Goal: Navigation & Orientation: Find specific page/section

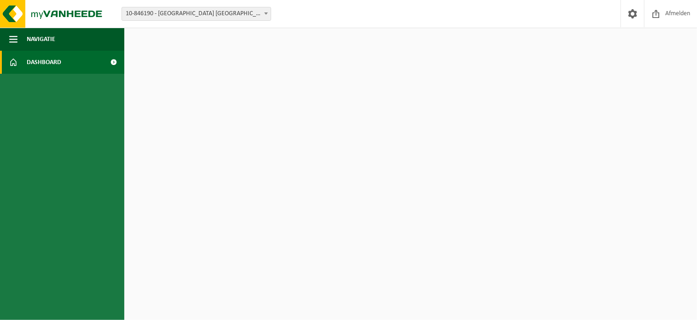
click at [40, 62] on span "Dashboard" at bounding box center [44, 62] width 35 height 23
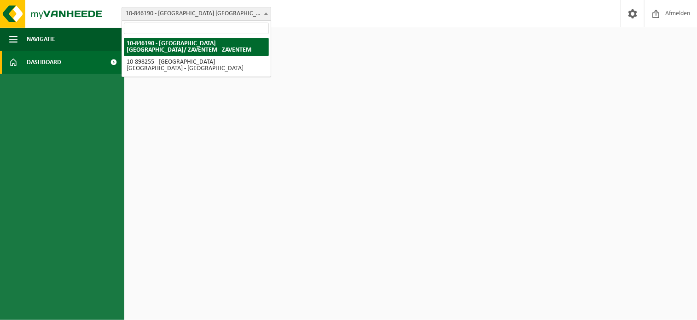
click at [266, 15] on span at bounding box center [266, 13] width 9 height 12
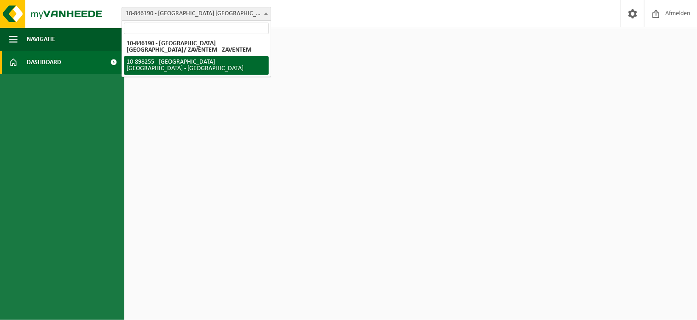
select select "119186"
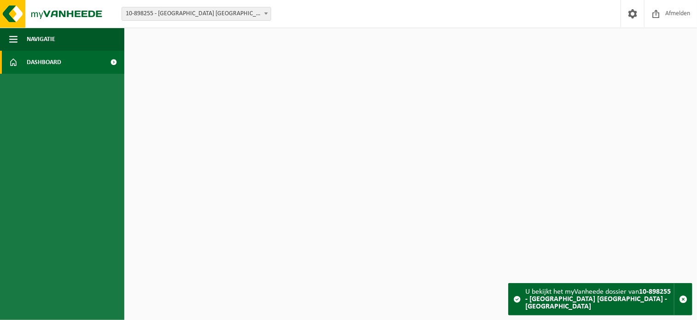
drag, startPoint x: 581, startPoint y: 146, endPoint x: 614, endPoint y: 87, distance: 67.2
click at [581, 145] on html "Vestiging: 10-846190 - SARAWAK NV/ ZAVENTEM - ZAVENTEM 10-898255 - SARAWAK NV -…" at bounding box center [348, 160] width 697 height 320
click at [41, 37] on span "Navigatie" at bounding box center [41, 39] width 29 height 23
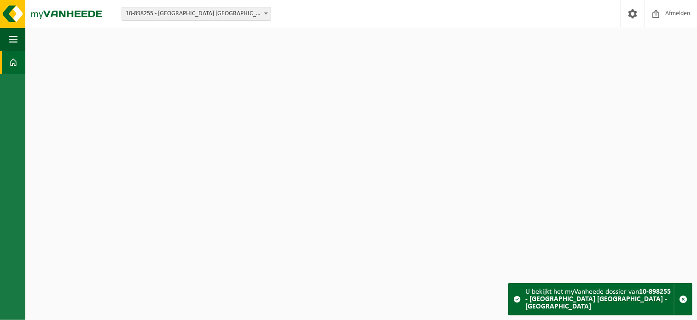
click at [5, 67] on link "Dashboard" at bounding box center [12, 62] width 25 height 23
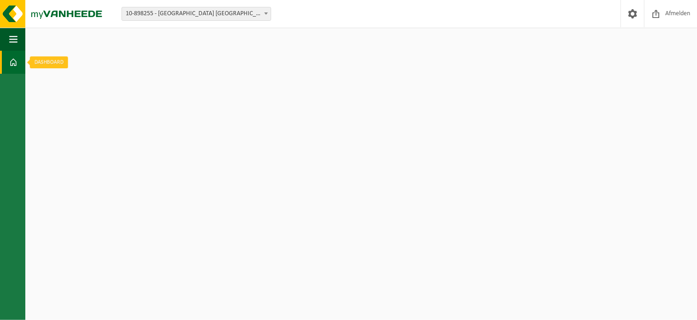
click at [11, 62] on span at bounding box center [13, 62] width 8 height 23
click at [0, 61] on link "Dashboard" at bounding box center [12, 62] width 25 height 23
click at [157, 58] on html "Vestiging: 10-846190 - [GEOGRAPHIC_DATA] [GEOGRAPHIC_DATA]/ ZAVENTEM - ZAVENTEM…" at bounding box center [348, 160] width 697 height 320
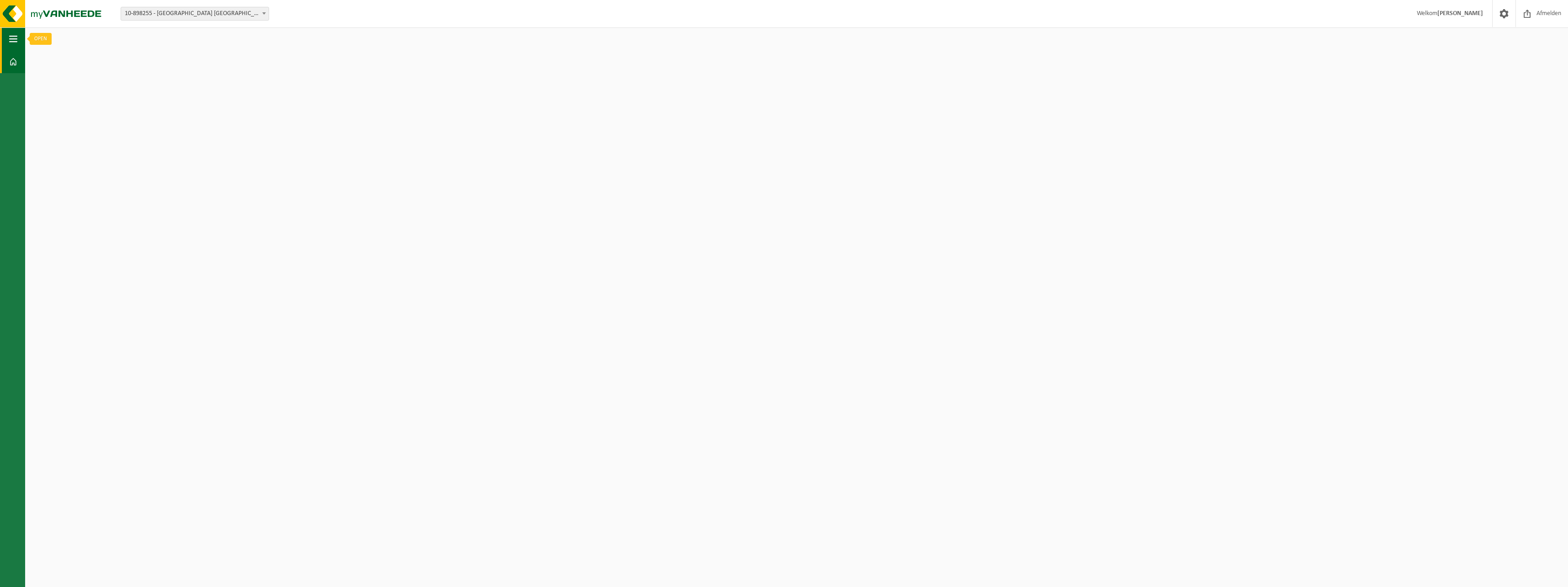
click at [10, 37] on span "button" at bounding box center [13, 39] width 8 height 23
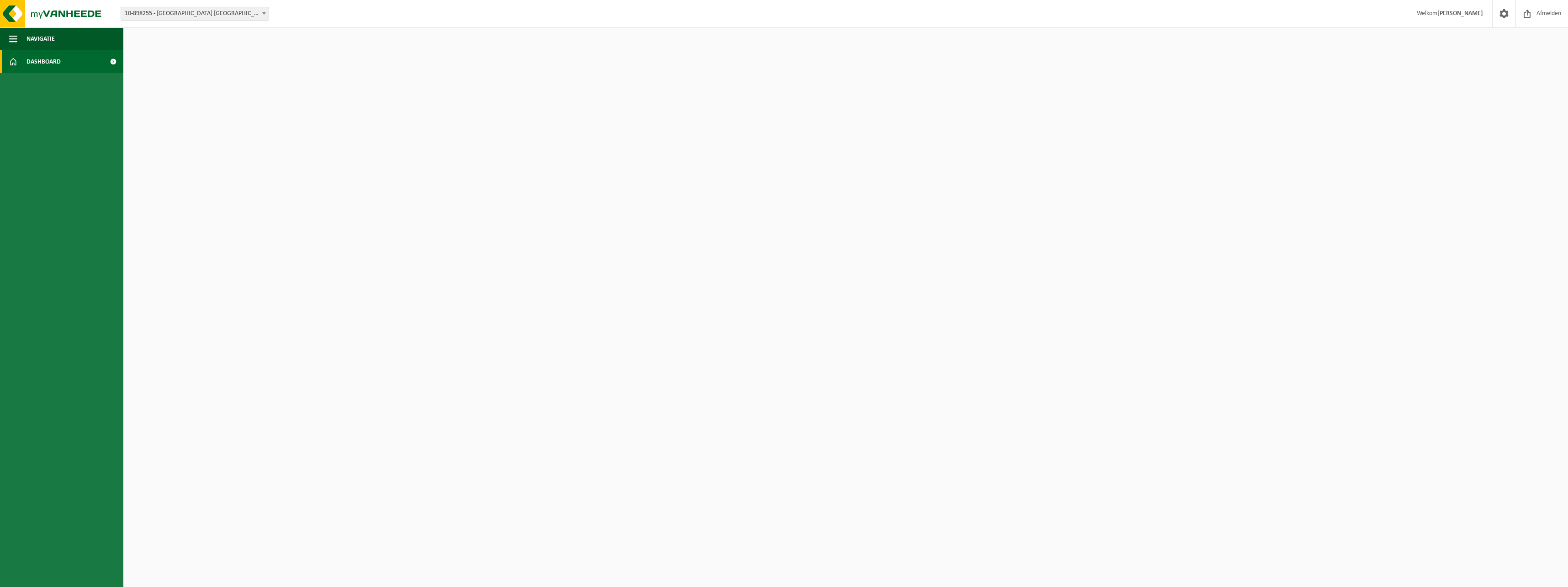
click at [115, 60] on span at bounding box center [113, 62] width 21 height 23
click at [113, 62] on span at bounding box center [113, 62] width 21 height 23
click at [1460, 17] on strong "[PERSON_NAME]" at bounding box center [1460, 13] width 46 height 7
click at [1459, 14] on strong "[PERSON_NAME]" at bounding box center [1460, 13] width 46 height 7
click at [1503, 18] on span at bounding box center [1504, 13] width 14 height 27
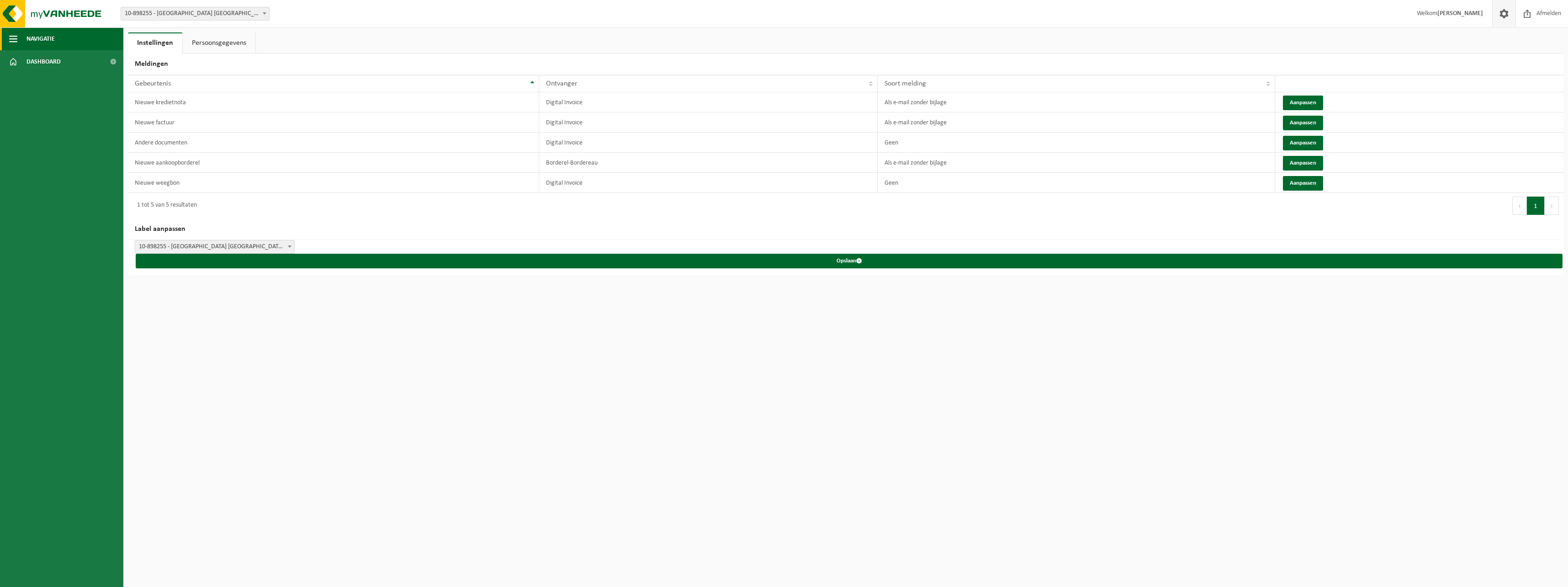
click at [15, 33] on span "button" at bounding box center [13, 39] width 8 height 23
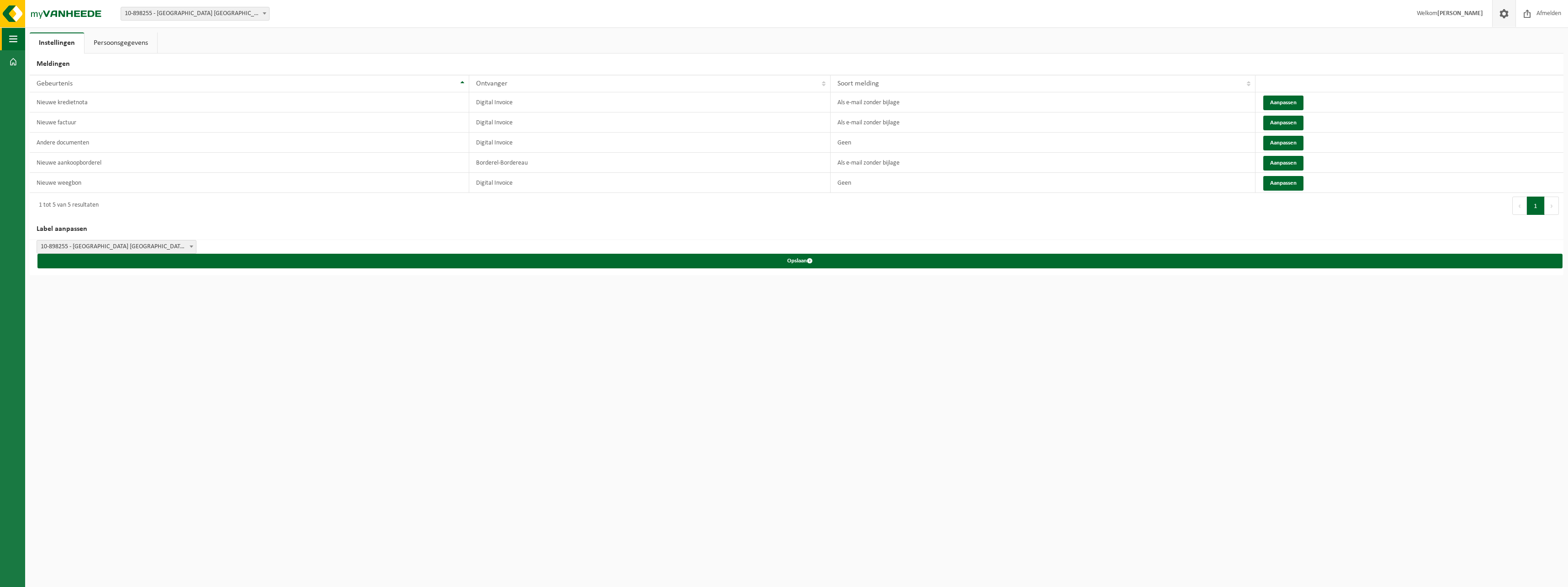
click at [15, 33] on span "button" at bounding box center [13, 39] width 8 height 23
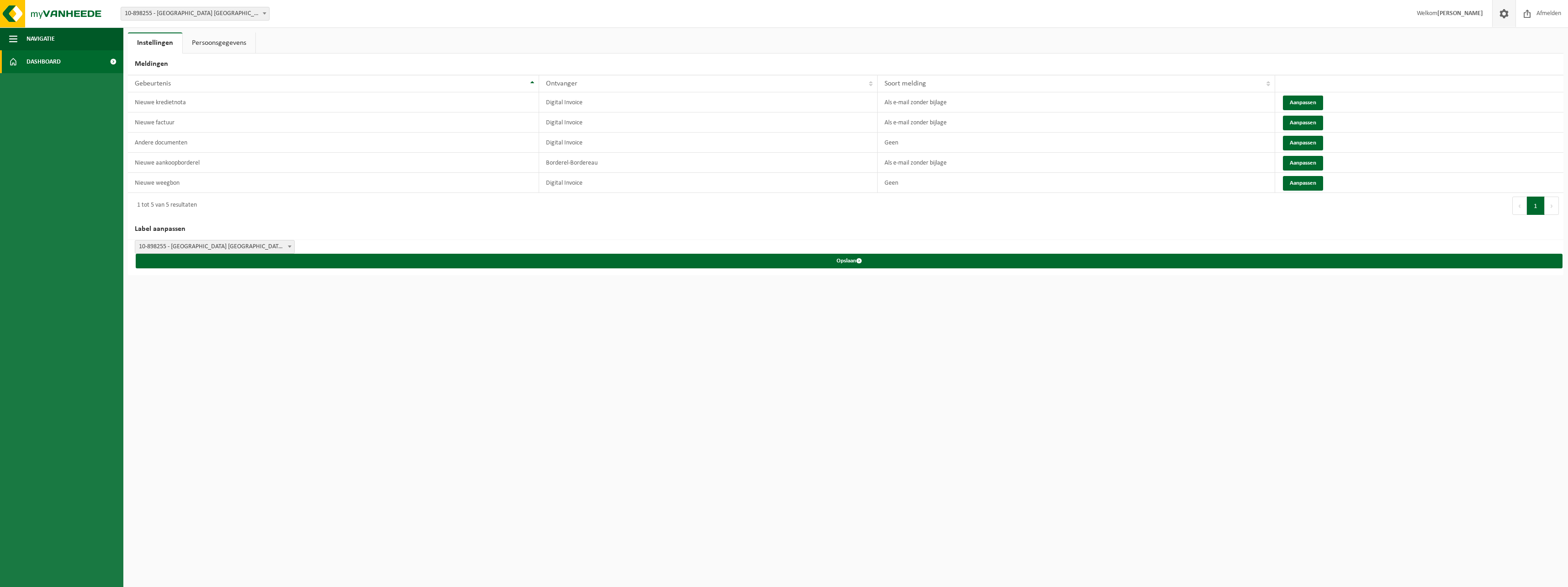
click at [32, 59] on span "Dashboard" at bounding box center [44, 62] width 35 height 23
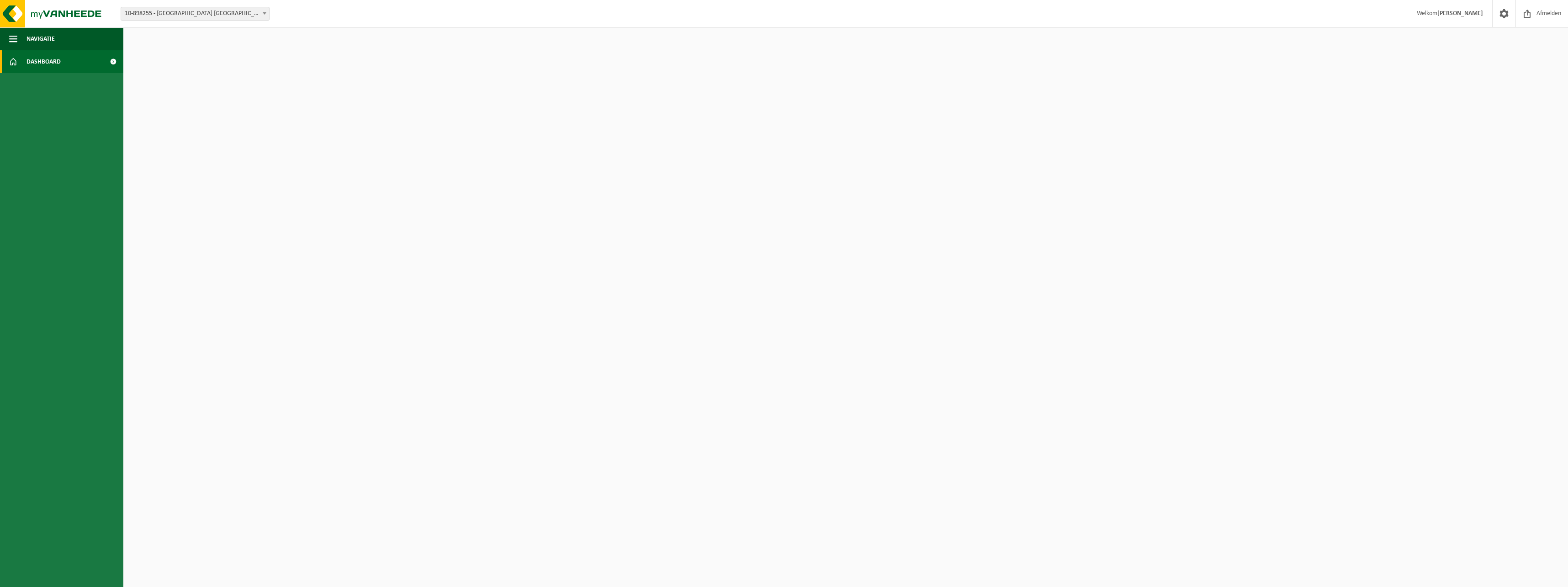
click at [109, 63] on span at bounding box center [113, 62] width 21 height 23
